Goal: Task Accomplishment & Management: Manage account settings

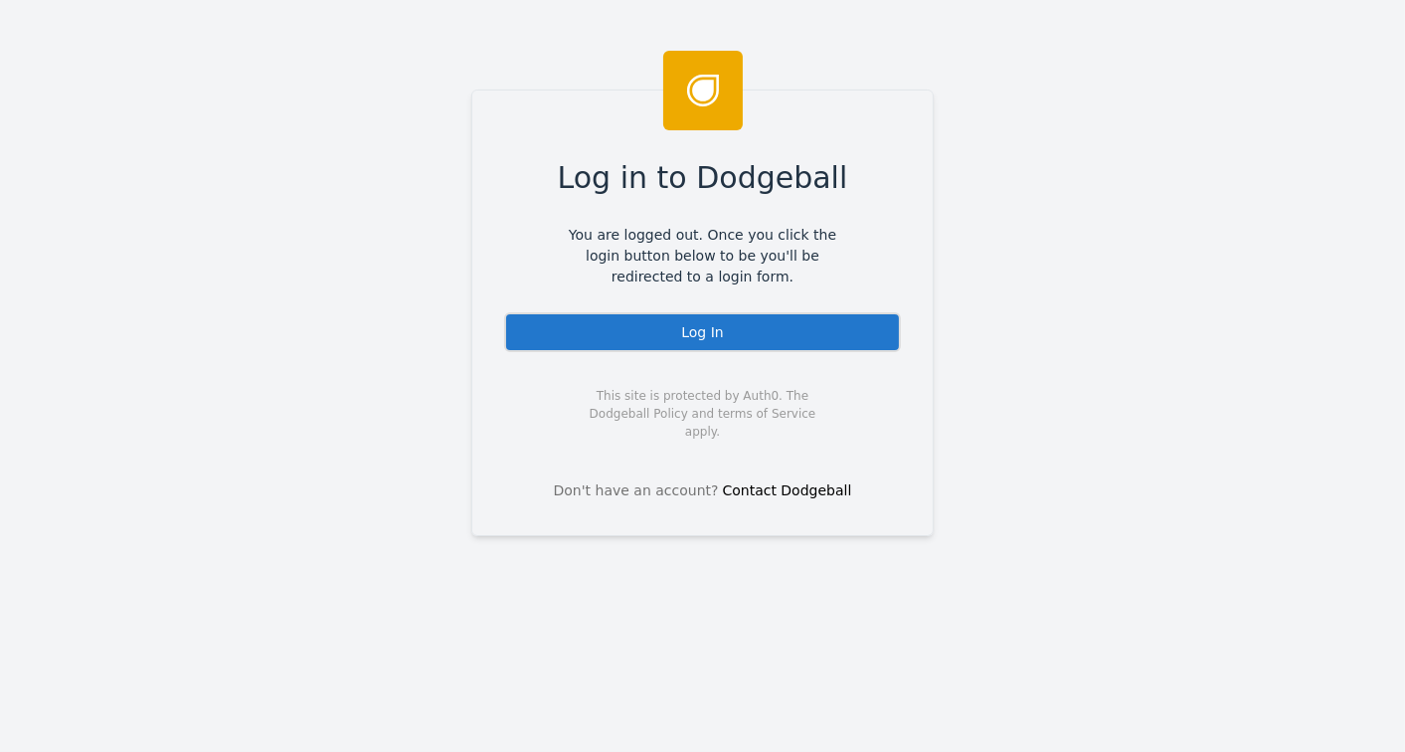
click at [702, 335] on div "Log In" at bounding box center [702, 332] width 397 height 40
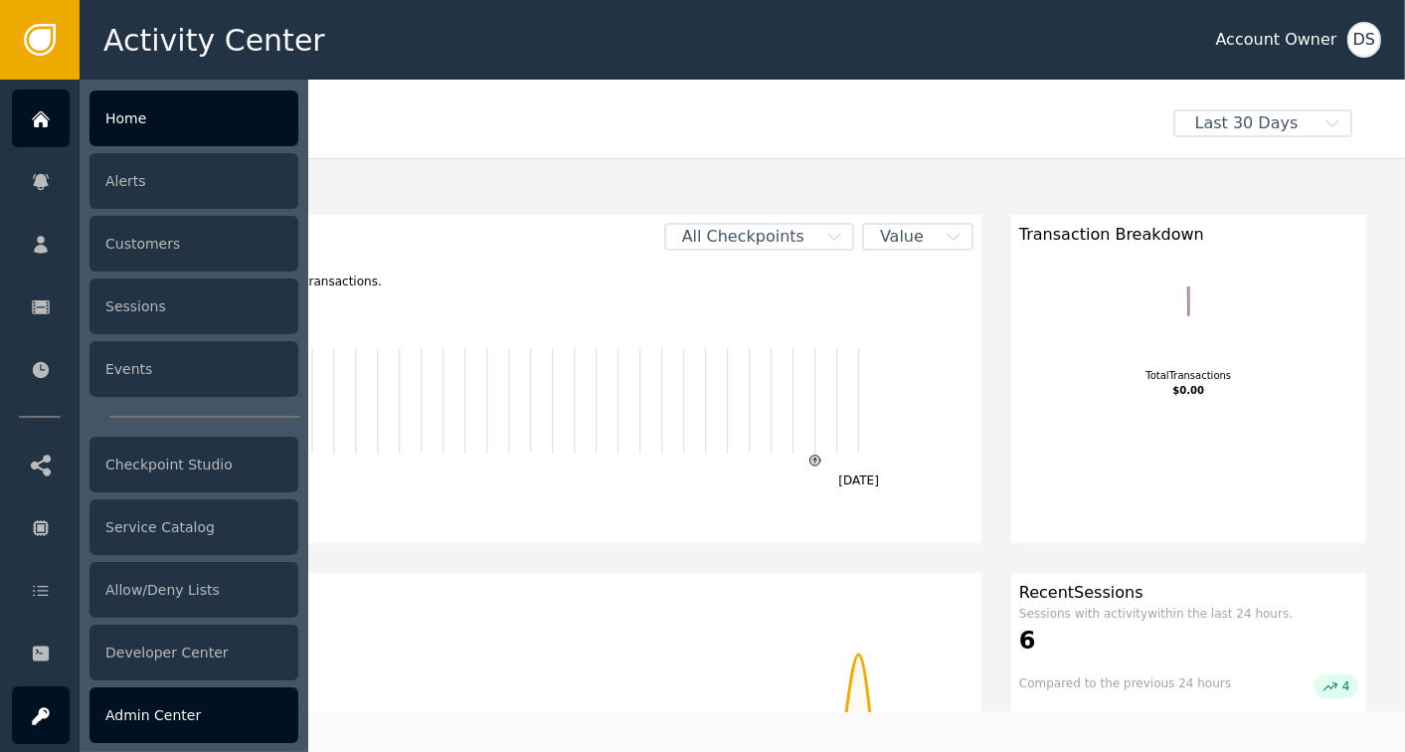
click at [45, 701] on div at bounding box center [41, 715] width 58 height 58
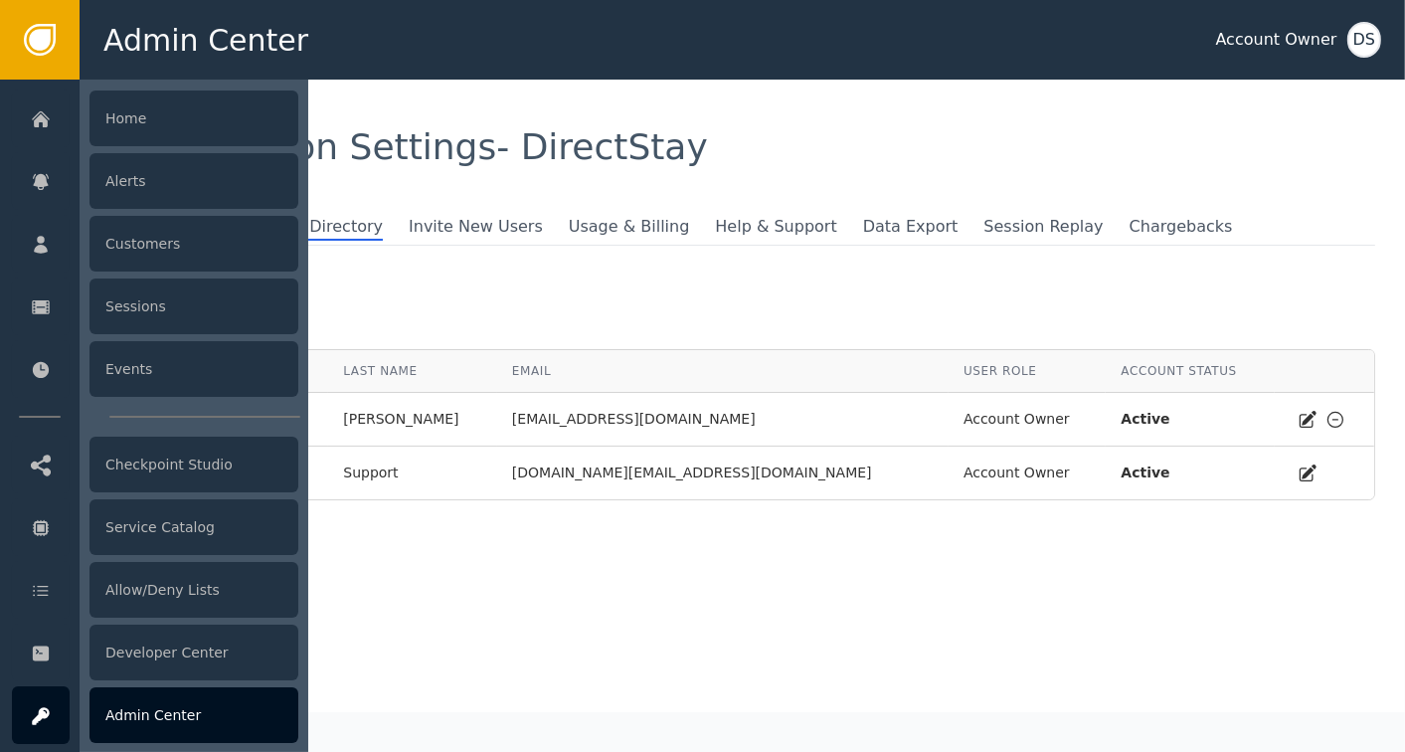
click at [147, 715] on div "Admin Center" at bounding box center [194, 715] width 209 height 56
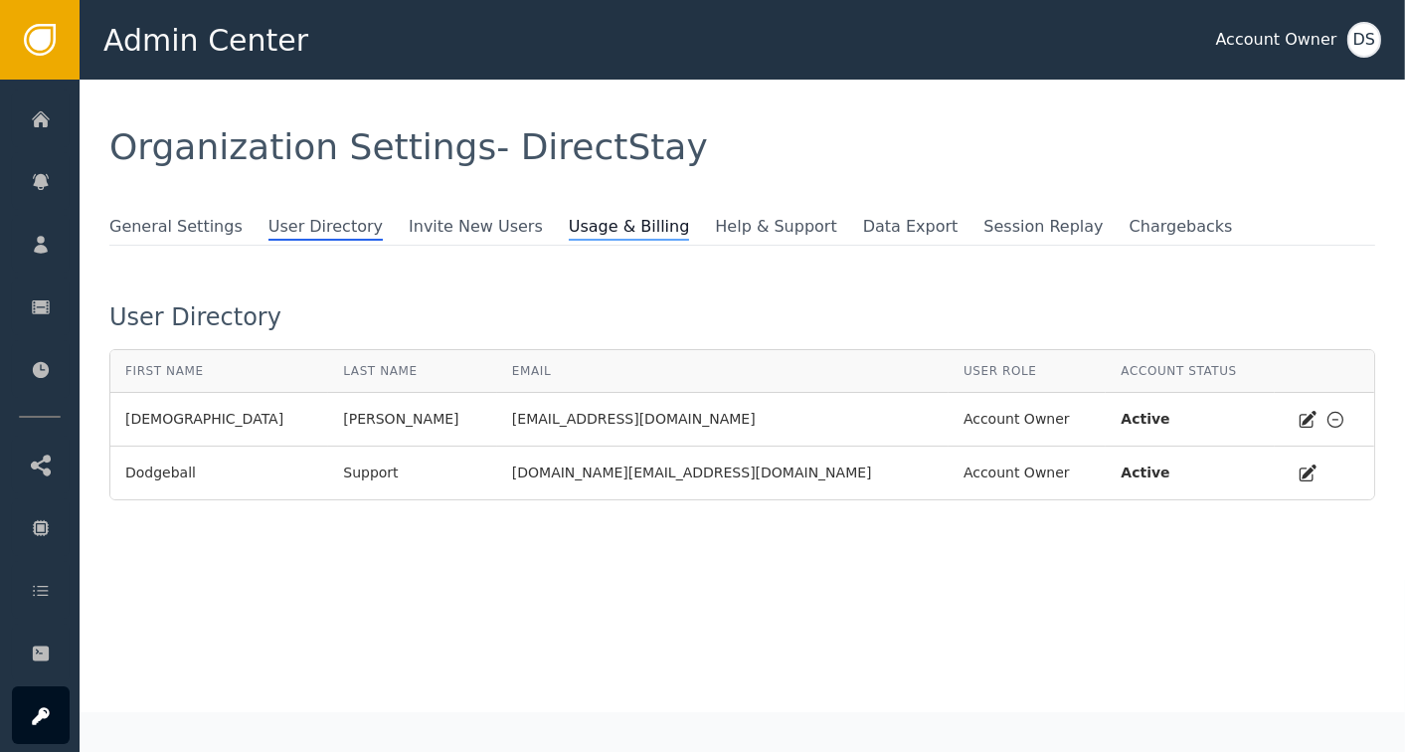
click at [569, 215] on span "Usage & Billing" at bounding box center [629, 228] width 121 height 26
